Goal: Task Accomplishment & Management: Manage account settings

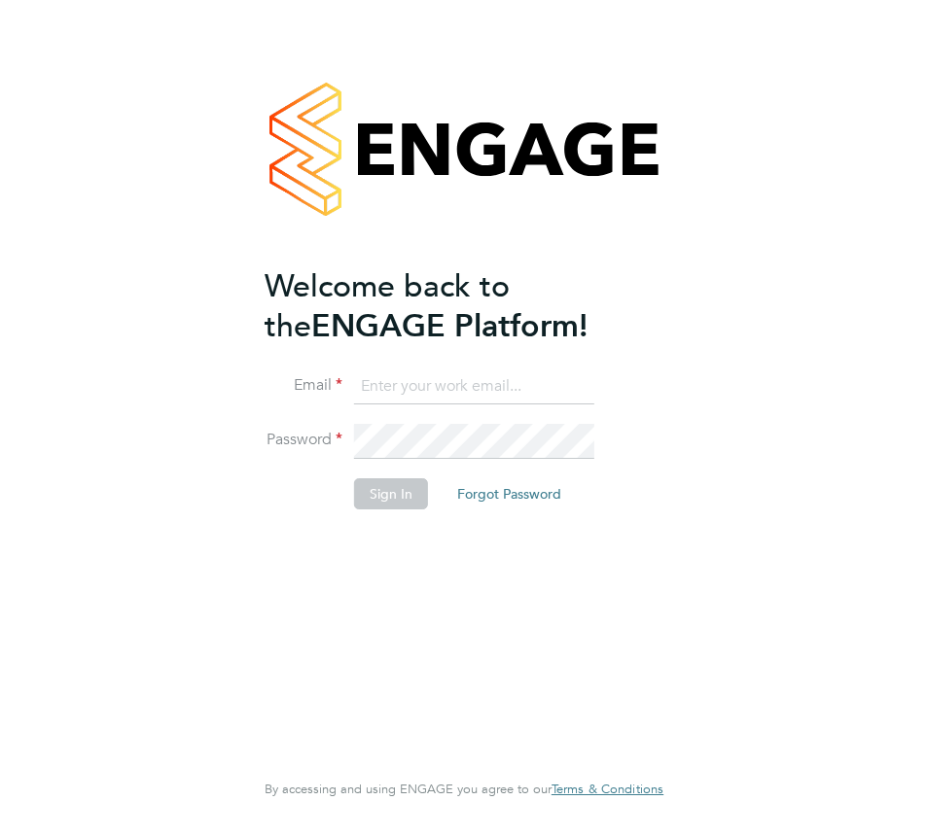
type input "[DOMAIN_NAME][EMAIL_ADDRESS][DOMAIN_NAME]"
click at [392, 490] on button "Sign In" at bounding box center [391, 493] width 74 height 31
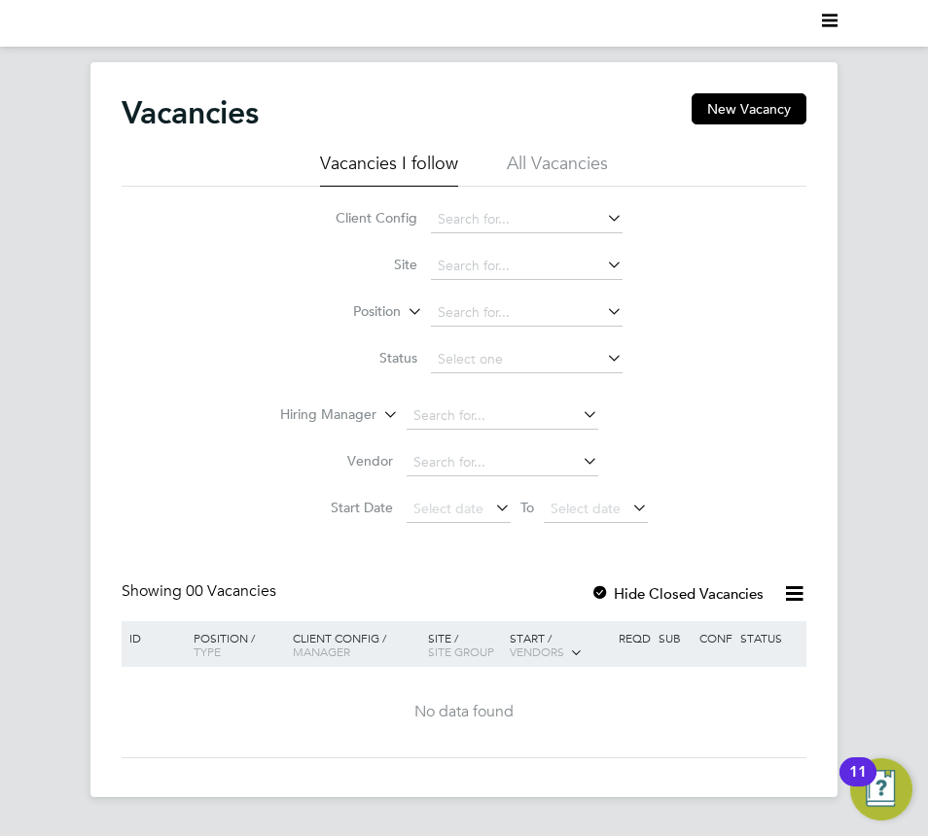
click at [837, 22] on nav "Current page:" at bounding box center [464, 23] width 928 height 47
click at [836, 19] on polygon "Main navigation" at bounding box center [830, 20] width 16 height 3
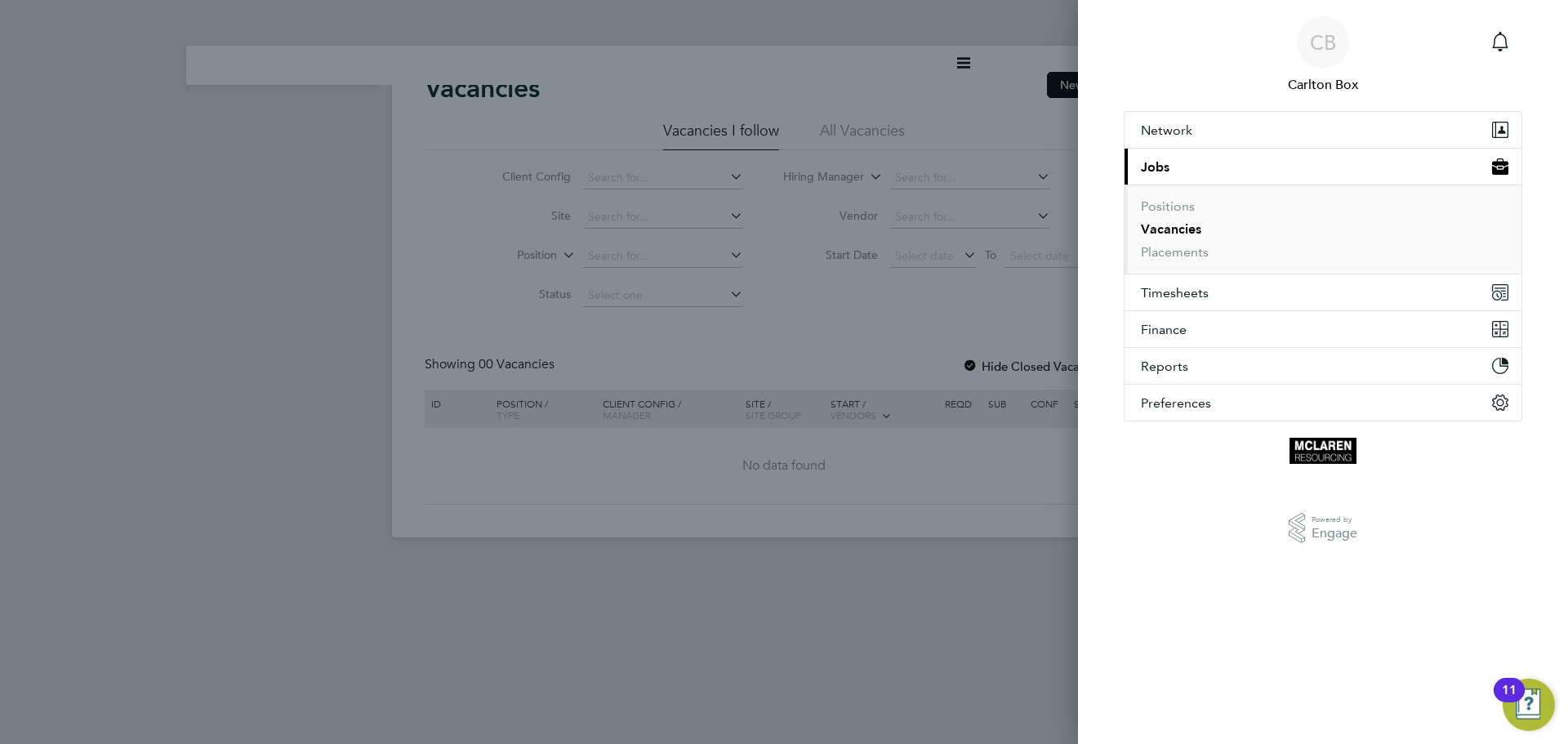
drag, startPoint x: 1223, startPoint y: 236, endPoint x: 1195, endPoint y: 239, distance: 28.2
click at [779, 224] on li "Vacancies" at bounding box center [1325, 233] width 368 height 23
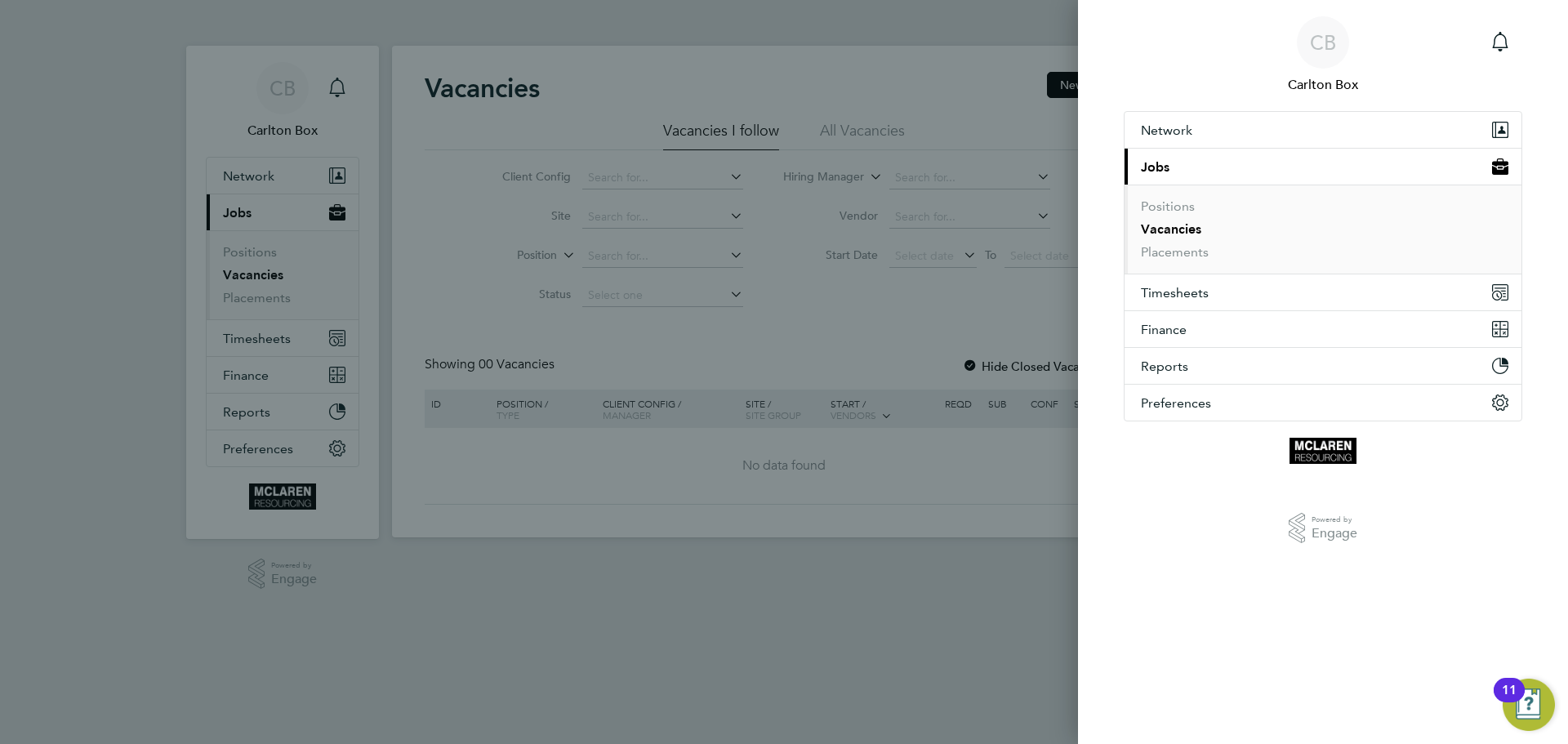
click at [682, 526] on div "CB Carlton Box Notifications Applications: Network Team Members Businesses Site…" at bounding box center [784, 372] width 1568 height 744
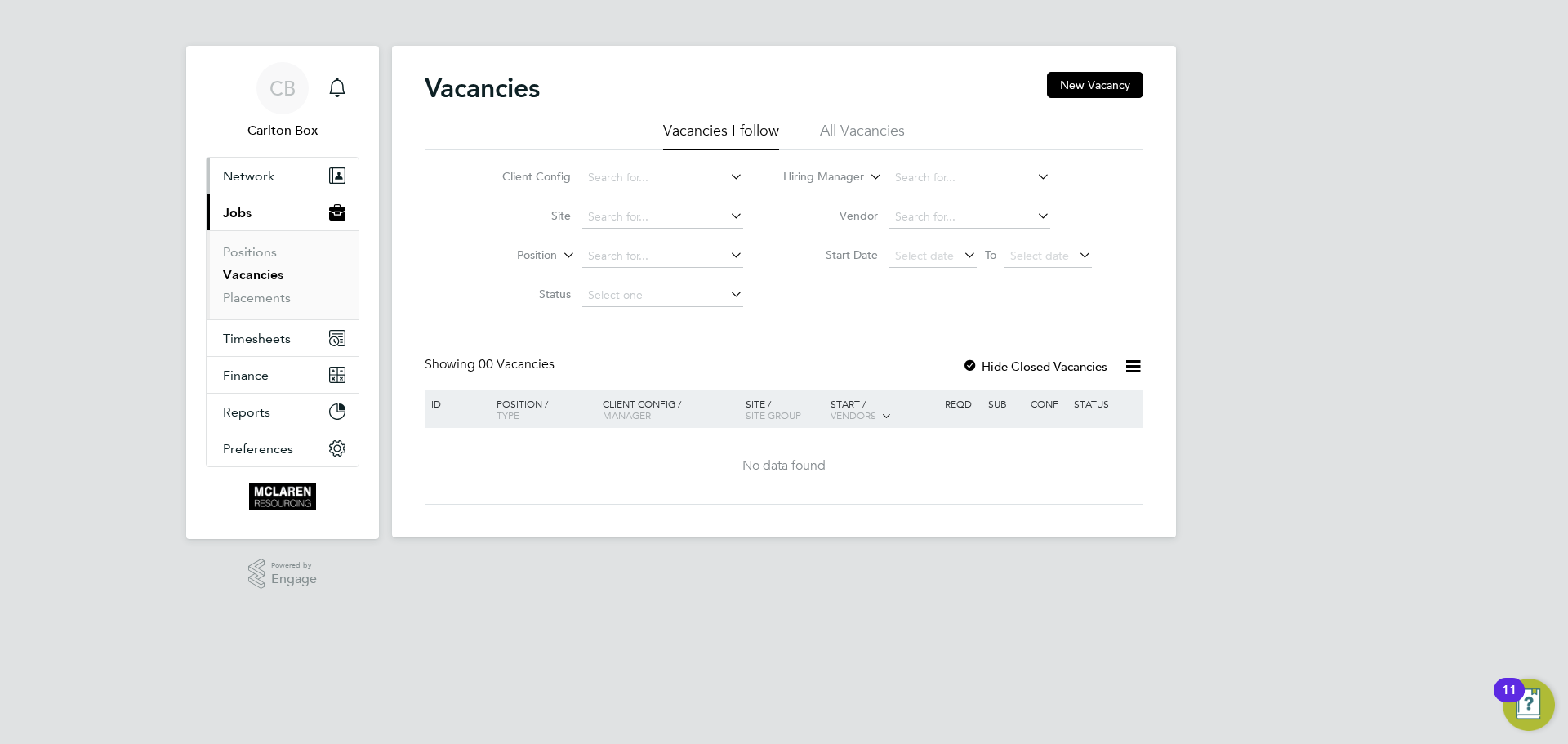
click at [251, 176] on span "Network" at bounding box center [248, 176] width 51 height 15
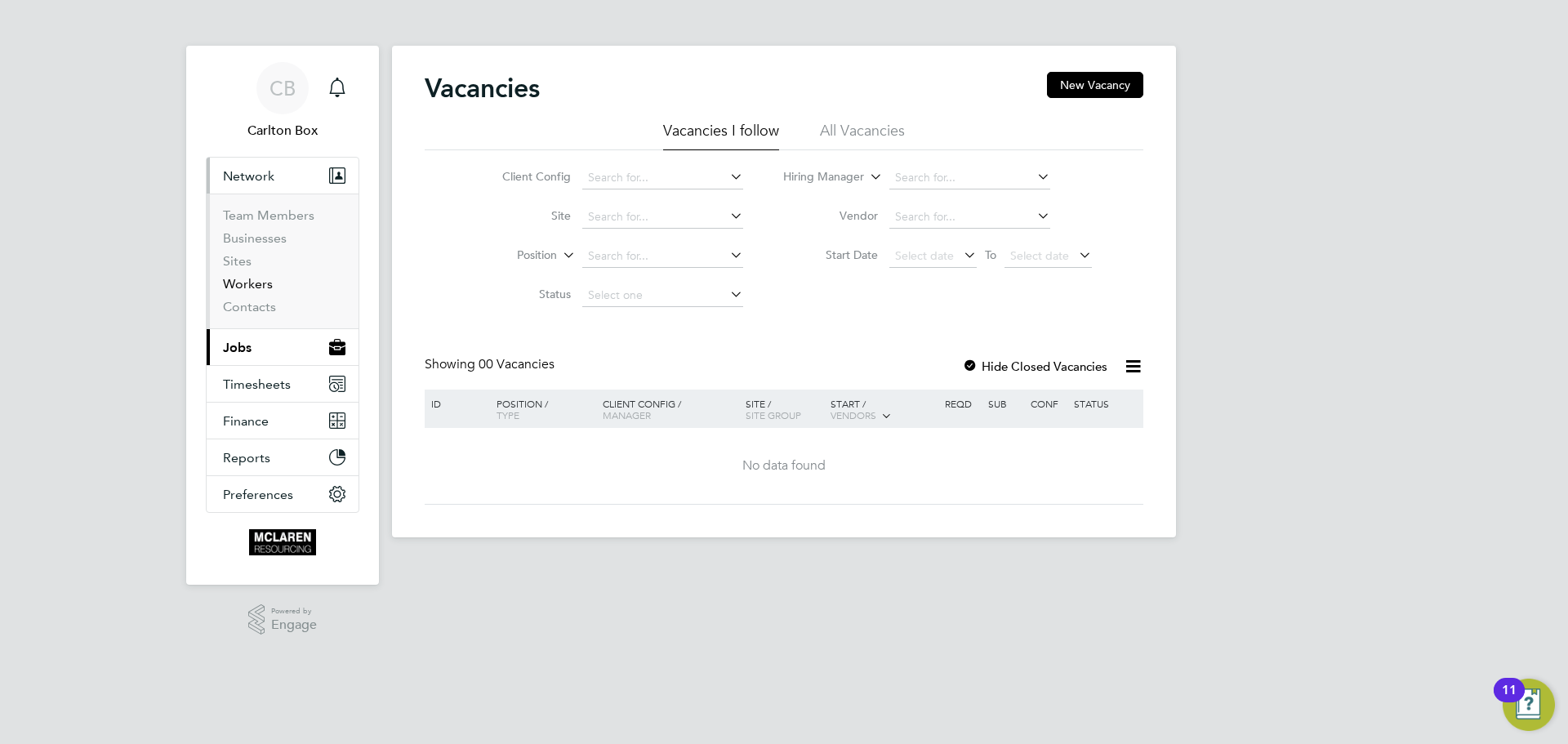
click at [251, 282] on link "Workers" at bounding box center [247, 284] width 50 height 15
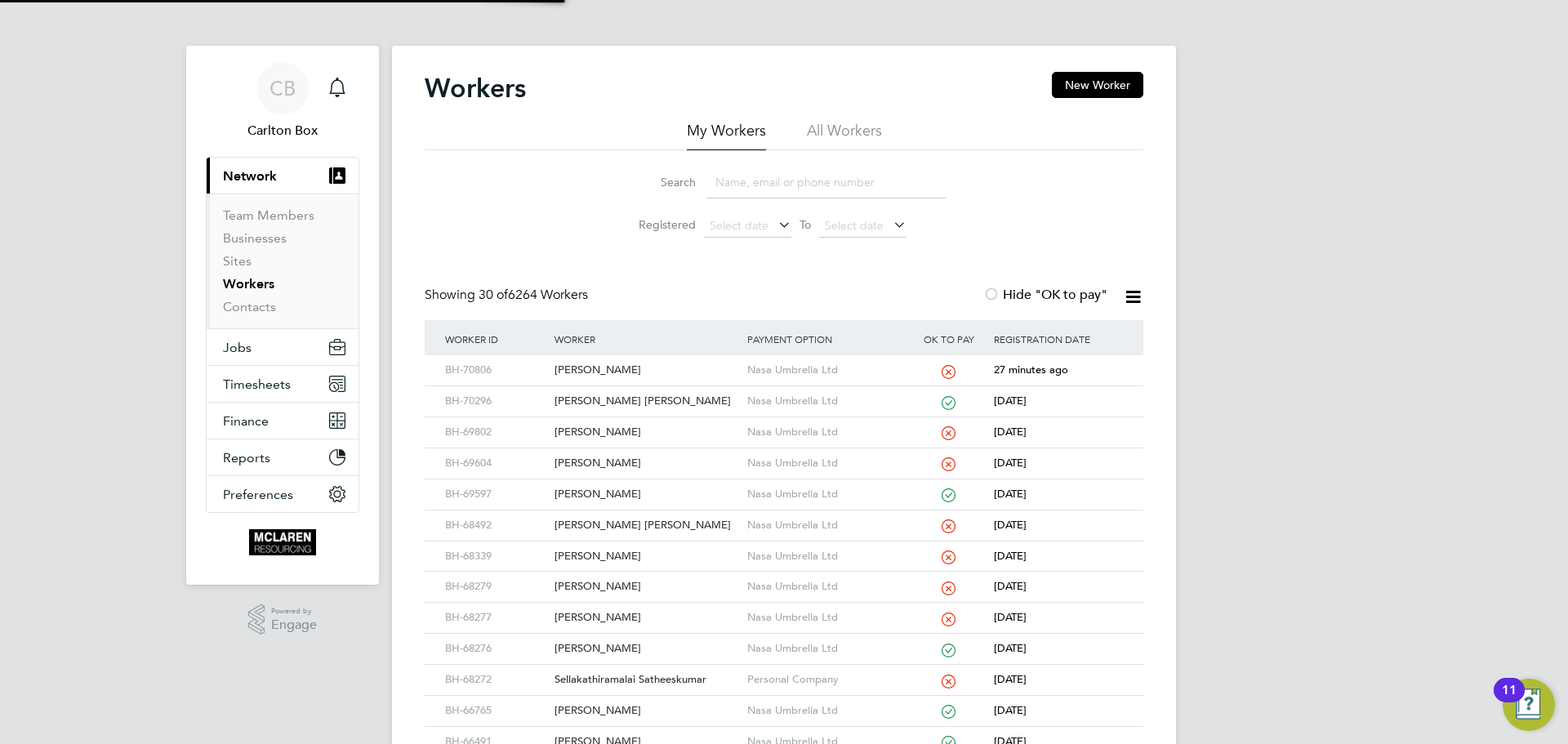
click at [766, 178] on input at bounding box center [826, 182] width 239 height 32
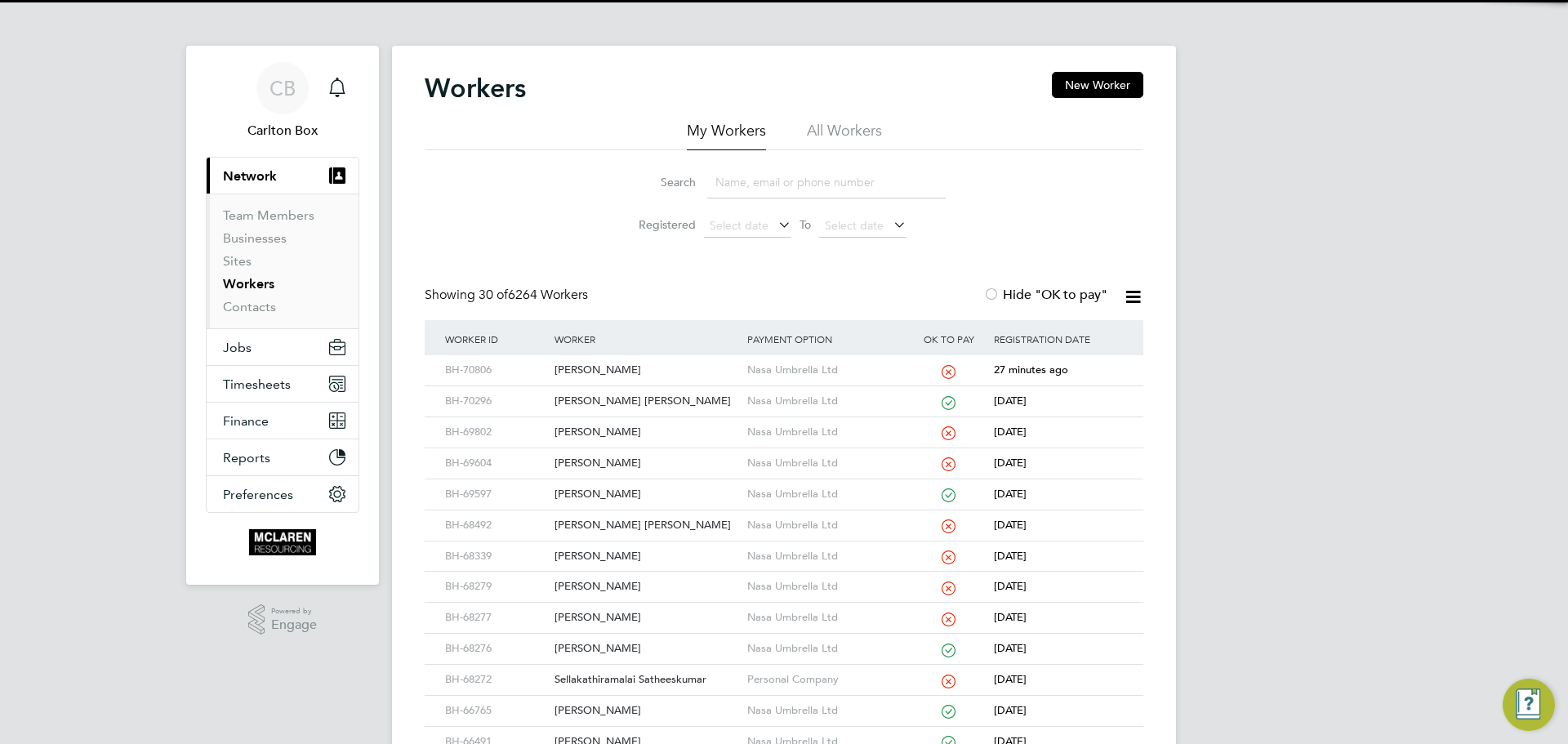
paste input "Hristo Georgiev"
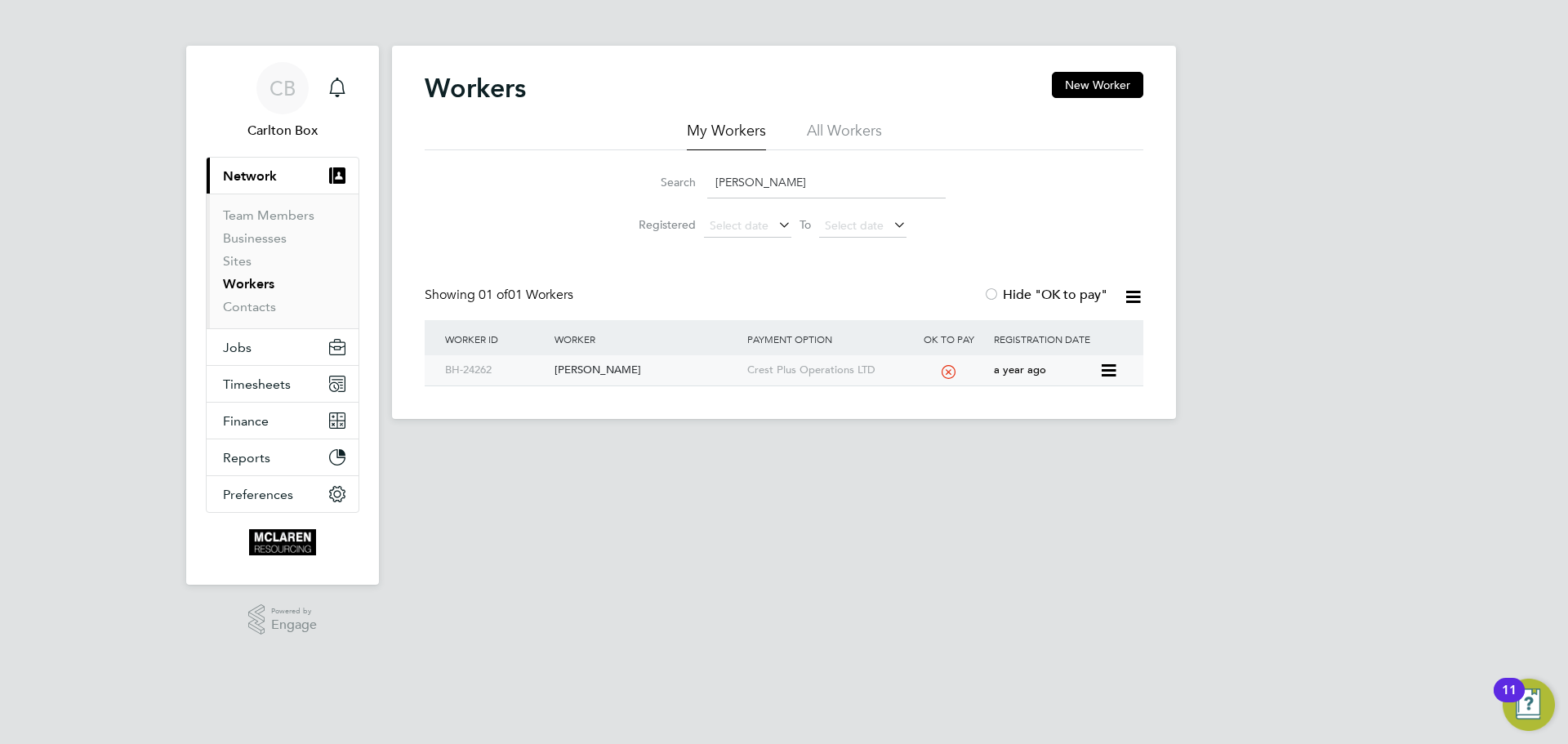
type input "Hristo Georgiev"
click at [588, 374] on div "Hristo Georgiev" at bounding box center [646, 370] width 192 height 30
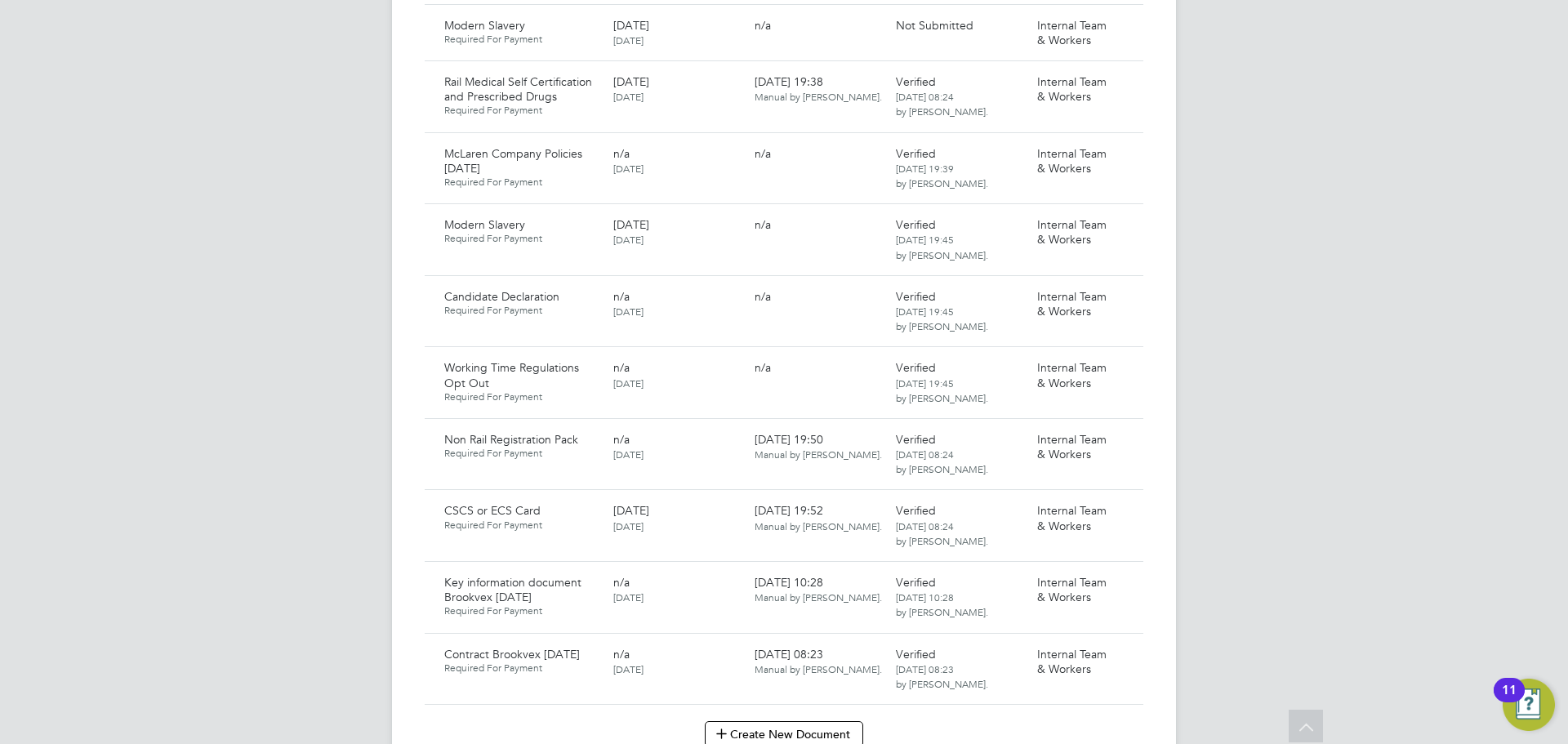
scroll to position [1470, 0]
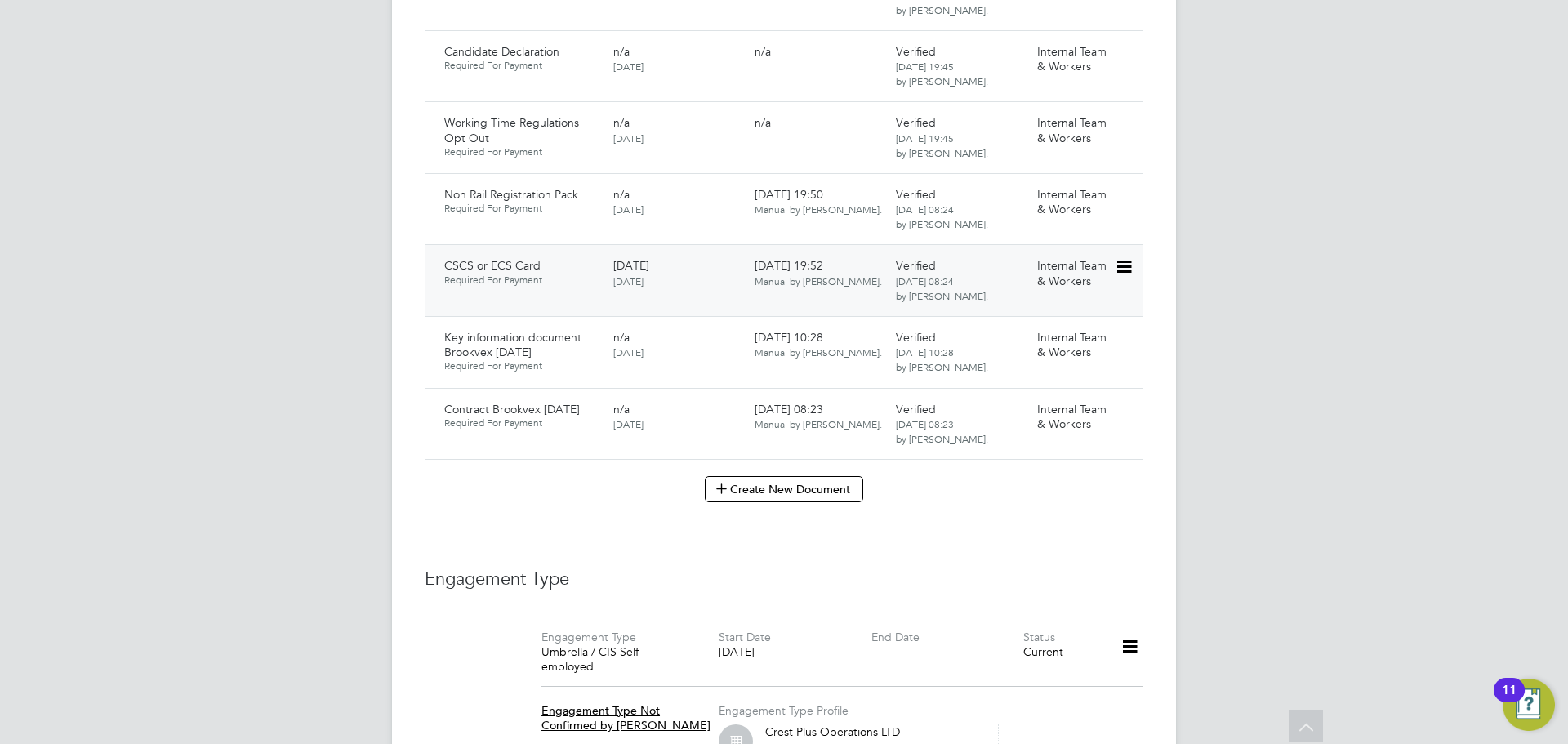
click at [1120, 257] on icon at bounding box center [1122, 266] width 16 height 19
click at [1057, 312] on li "Download Document" at bounding box center [1065, 312] width 130 height 23
click at [1121, 257] on icon at bounding box center [1122, 266] width 16 height 19
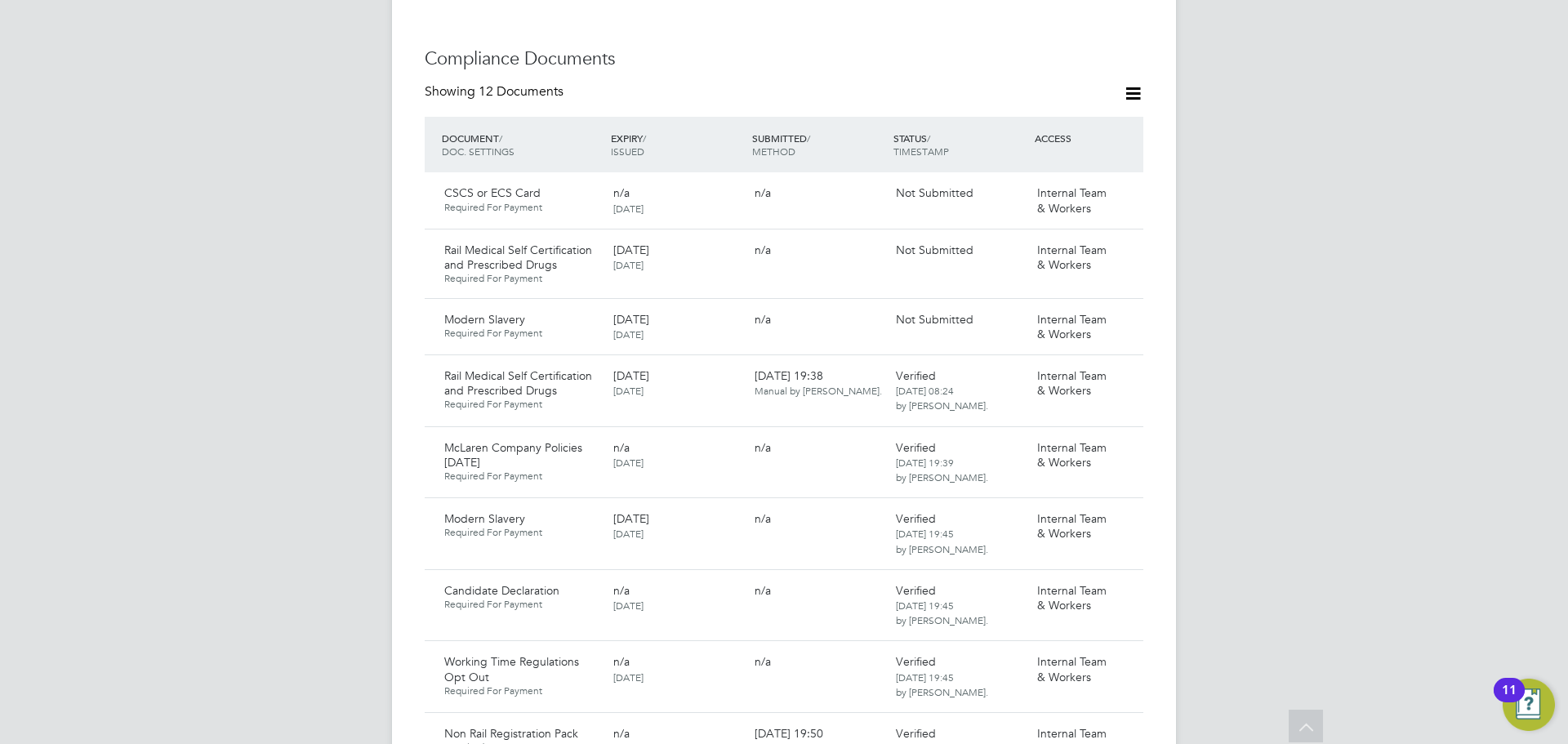
scroll to position [735, 0]
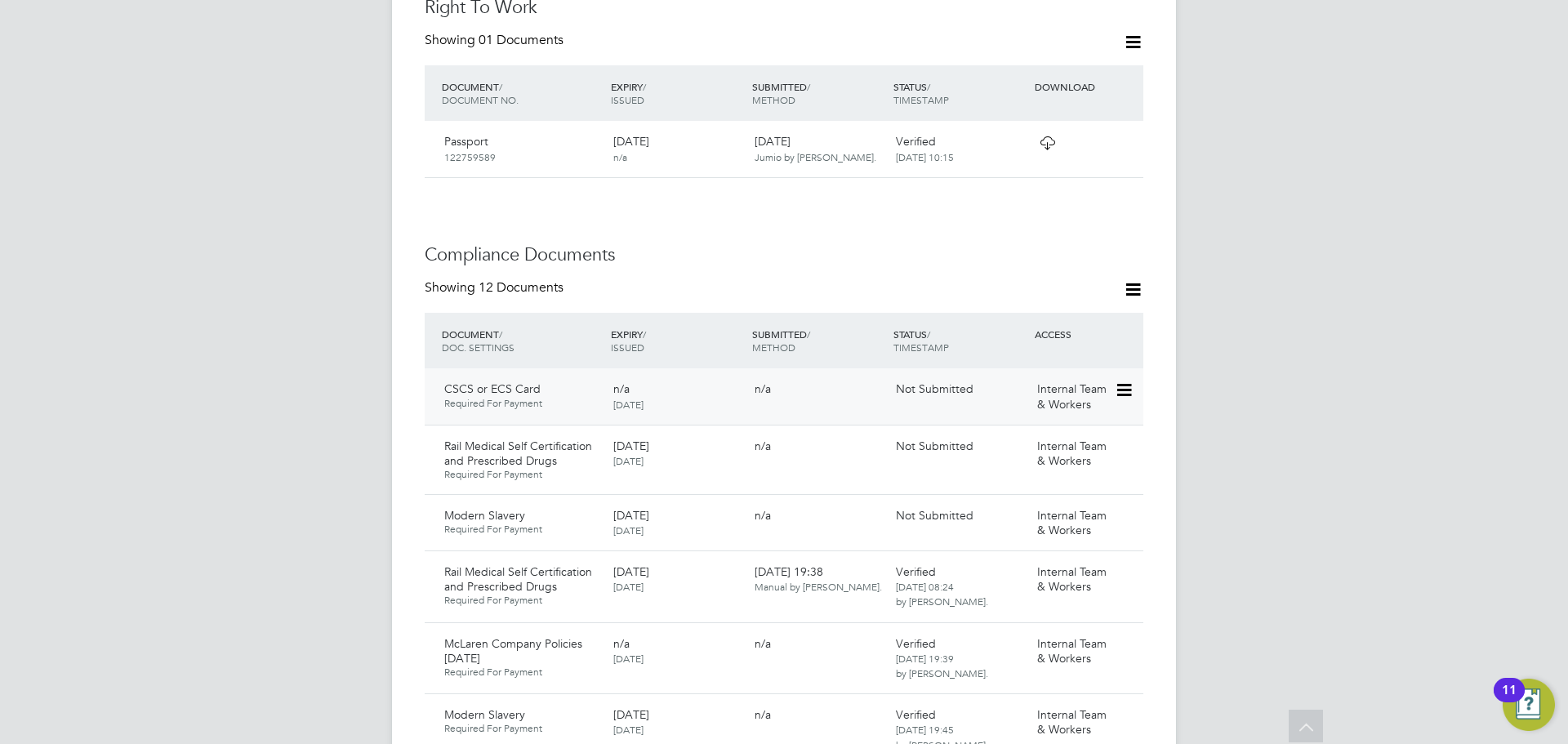
click at [1120, 380] on icon at bounding box center [1122, 390] width 16 height 19
click at [1300, 312] on div "CB Carlton Box Notifications Applications: Current page: Network Team Members B…" at bounding box center [784, 596] width 1568 height 2662
click at [1127, 380] on icon at bounding box center [1122, 390] width 16 height 19
click at [1051, 413] on li "Edit Document" at bounding box center [1072, 412] width 121 height 23
type input "CSCS or ECS Card"
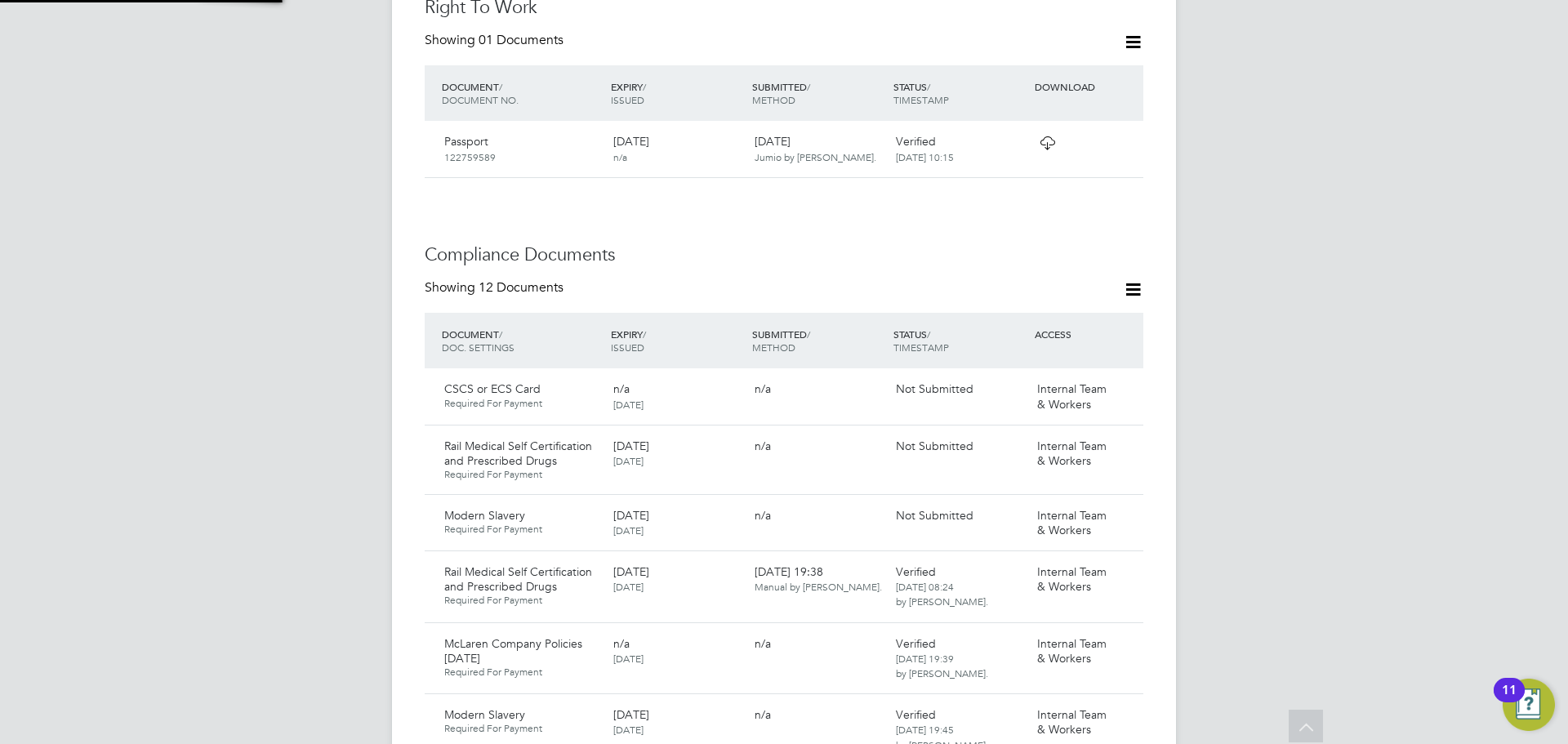
type textarea "Please upload a clear copy of the document."
type input "21 Mar 2025"
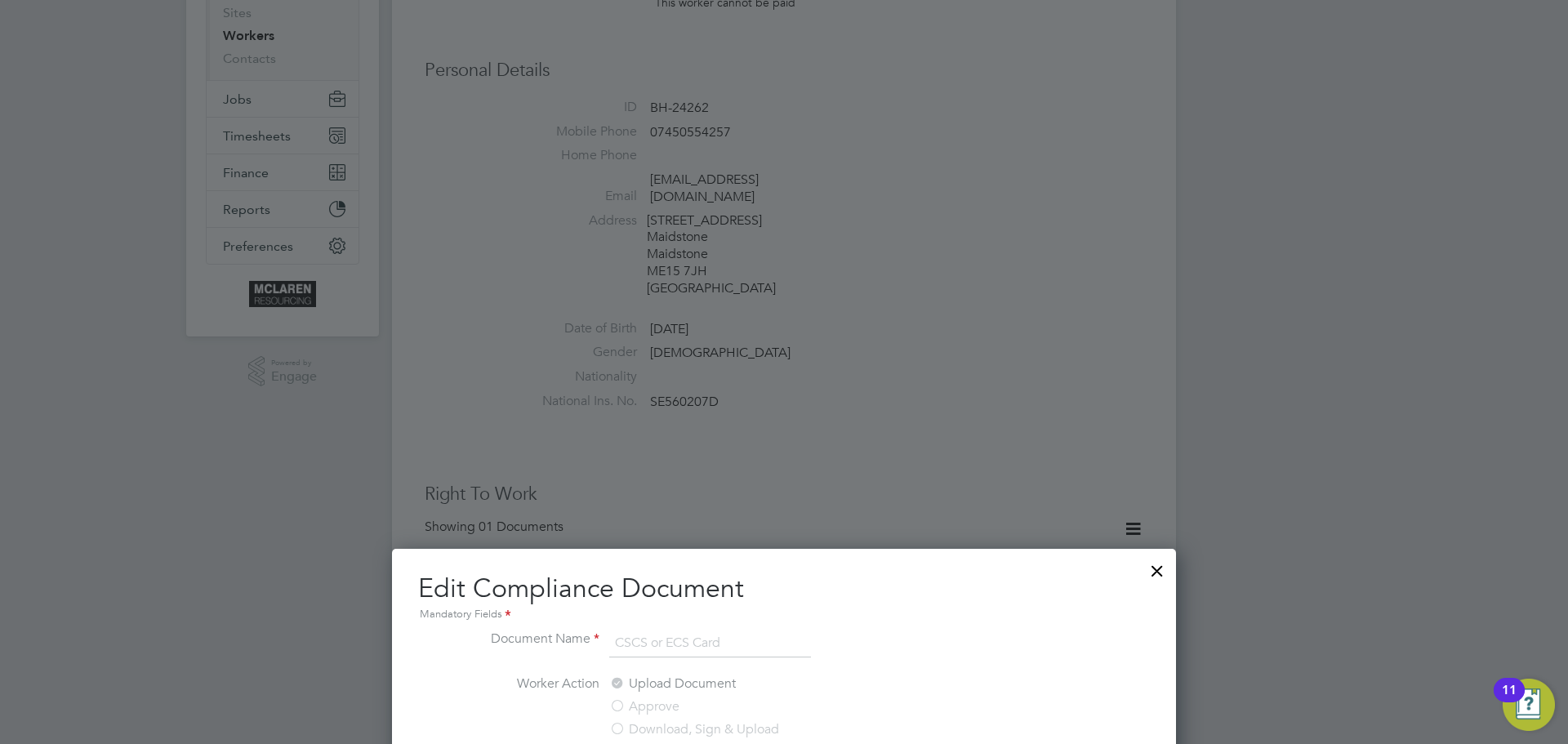
scroll to position [245, 0]
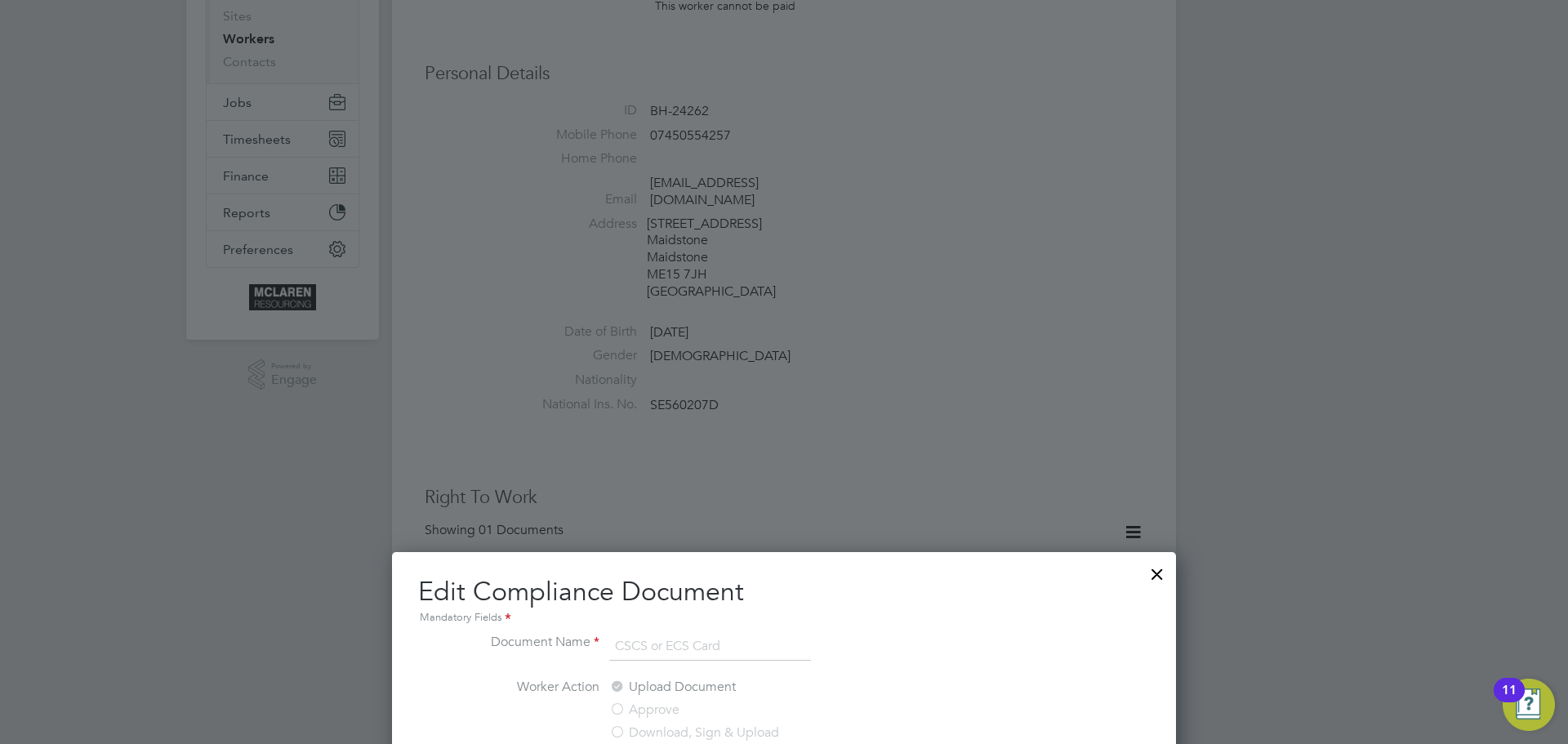
click at [1157, 568] on div at bounding box center [1157, 569] width 29 height 29
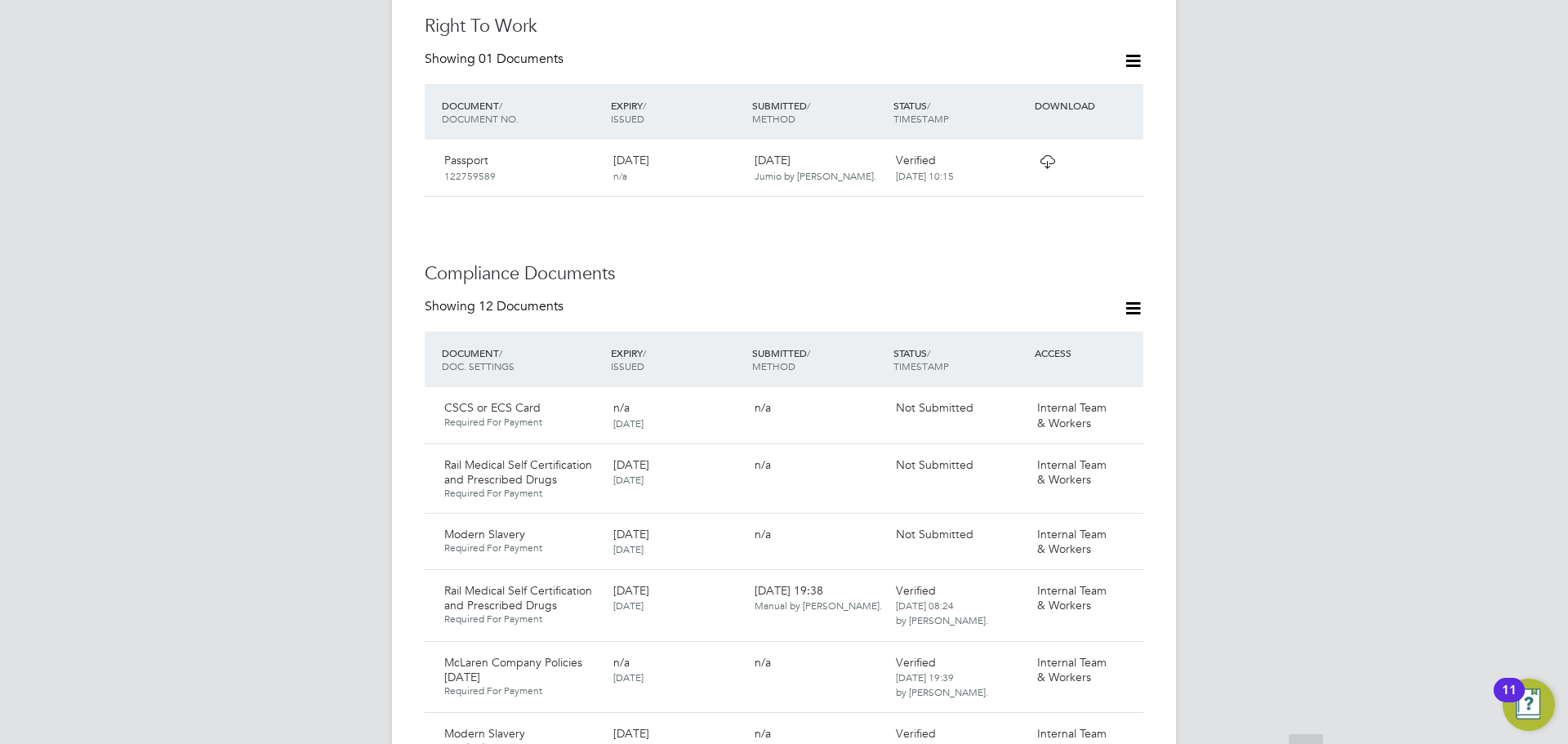
scroll to position [735, 0]
